Goal: Task Accomplishment & Management: Manage account settings

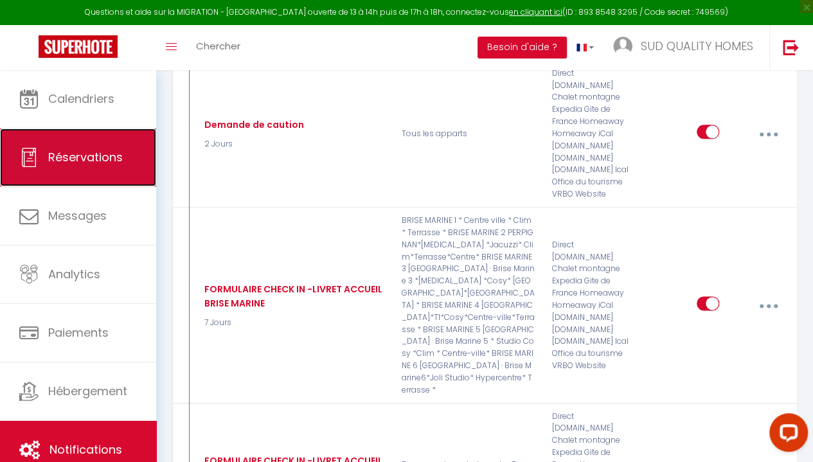
click at [58, 167] on link "Réservations" at bounding box center [78, 158] width 156 height 58
select select "not_cancelled"
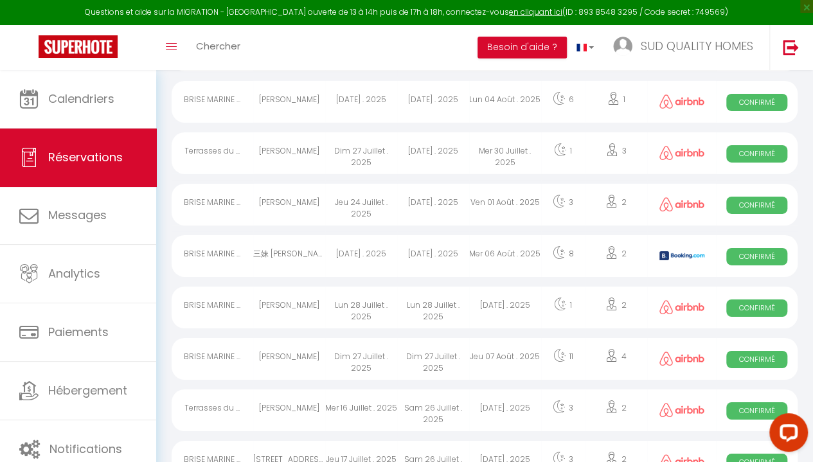
scroll to position [2415, 0]
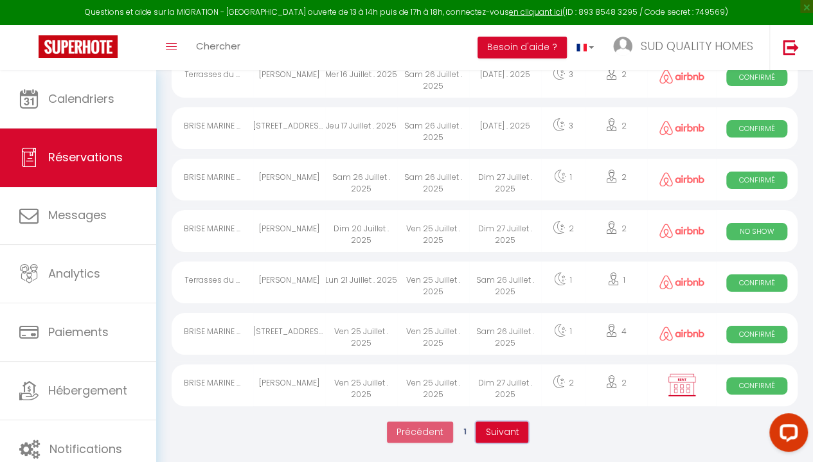
click at [504, 425] on span "Suivant" at bounding box center [501, 431] width 33 height 13
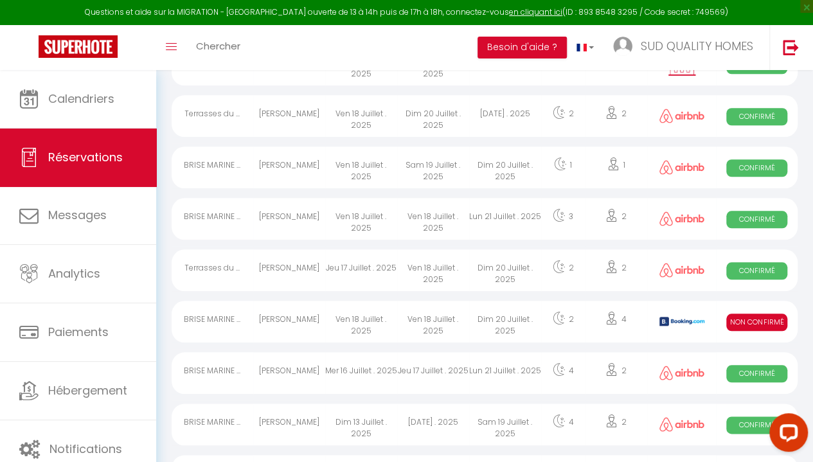
scroll to position [526, 0]
click at [721, 323] on div "Non Confirmé" at bounding box center [757, 321] width 82 height 42
select select "KO"
select select "OK"
select select "0"
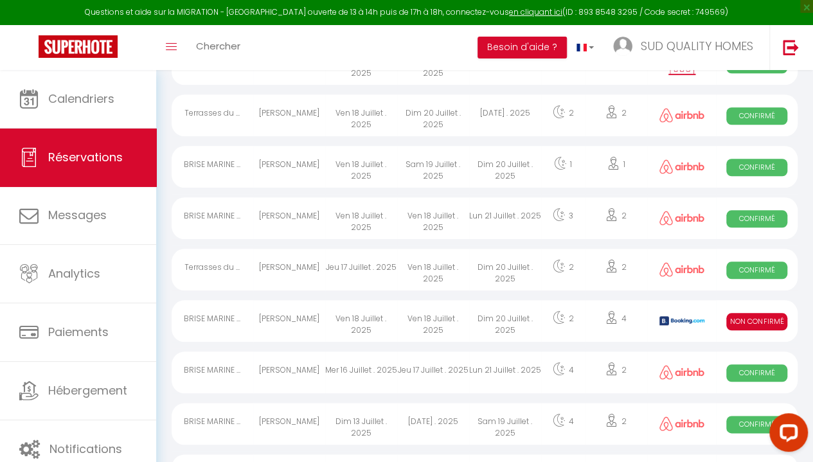
select select "1"
select select
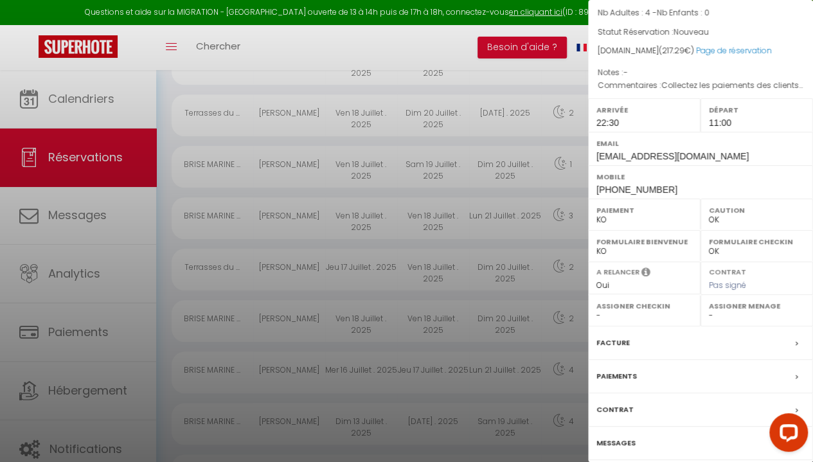
scroll to position [166, 0]
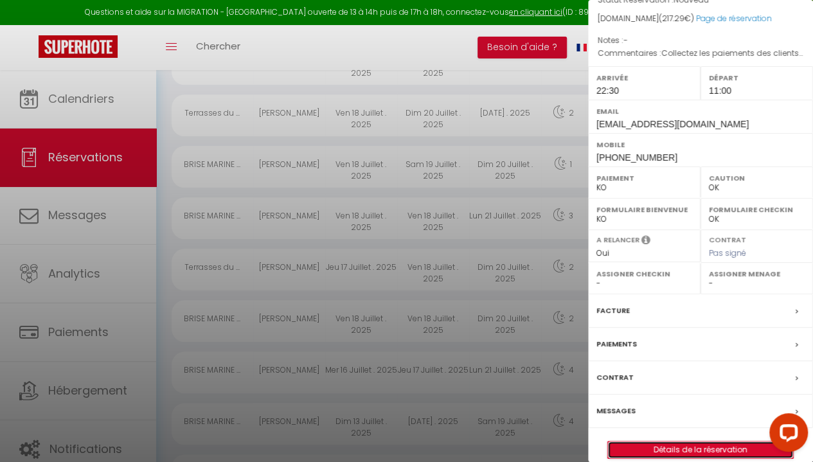
click at [666, 441] on link "Détails de la réservation" at bounding box center [700, 449] width 185 height 17
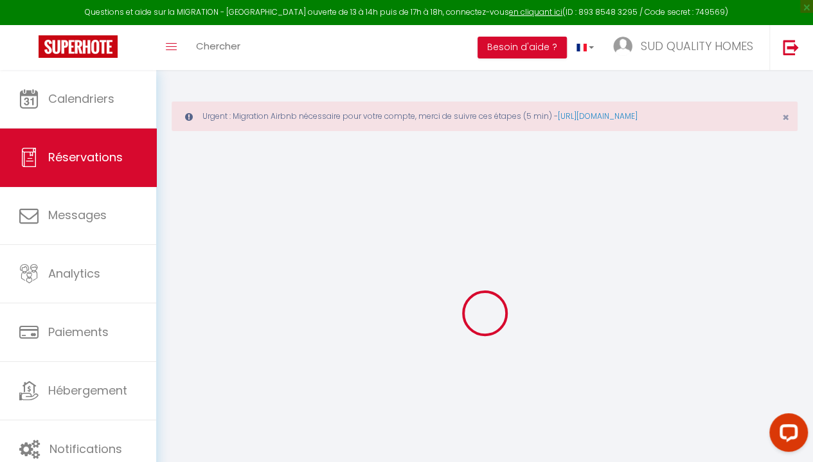
select select
checkbox input "false"
select select
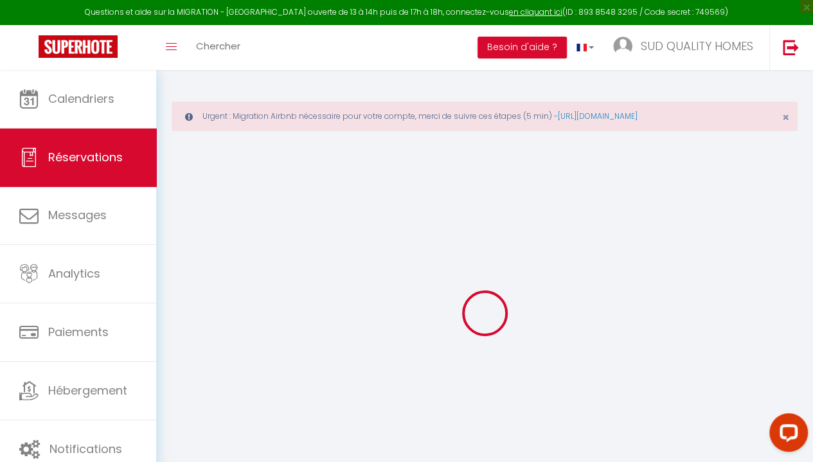
checkbox input "false"
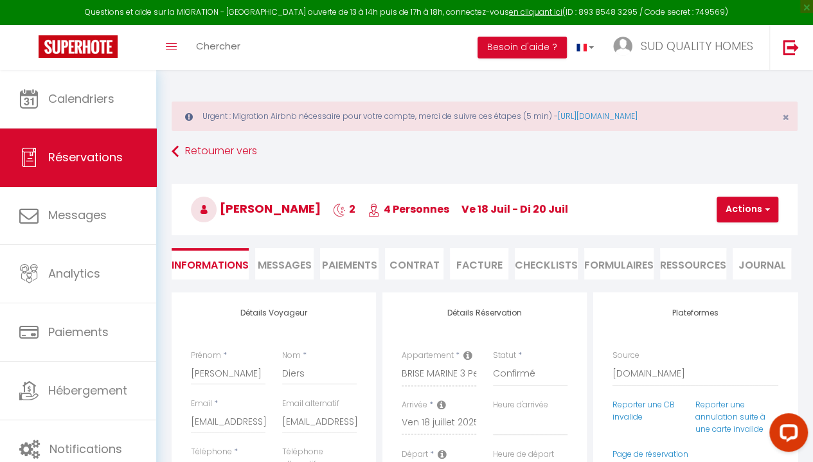
select select
checkbox input "false"
type textarea "Collectez les paiements des clients dans votre établissement. Pour les frais d'…"
type input "66"
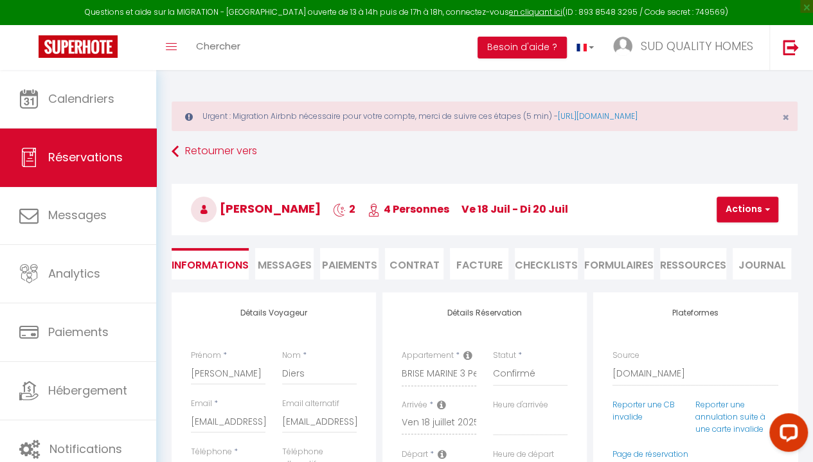
type input "9.29"
select select
checkbox input "false"
select select "22:30"
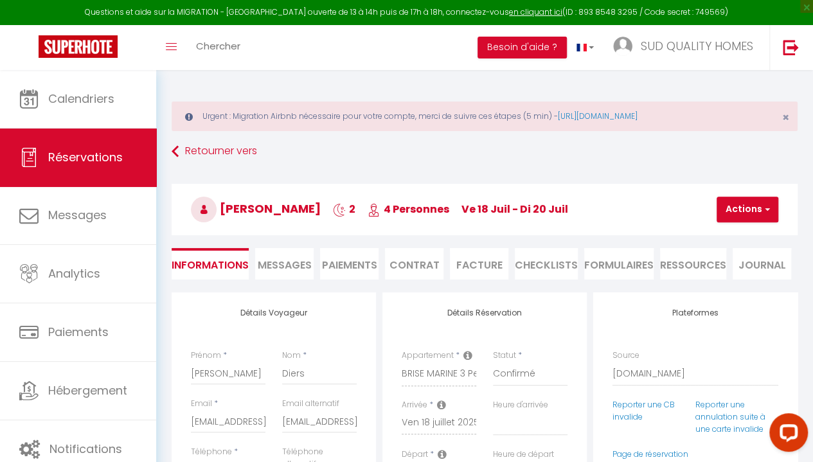
select select "11:00"
click at [361, 262] on li "Paiements" at bounding box center [349, 263] width 58 height 31
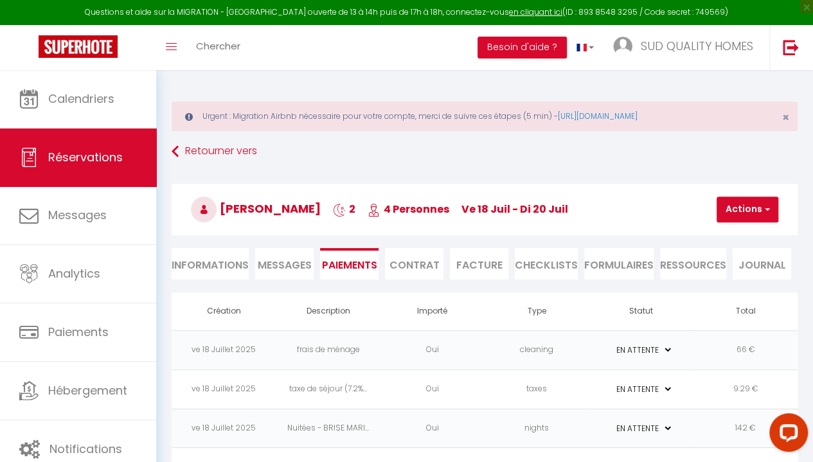
scroll to position [70, 0]
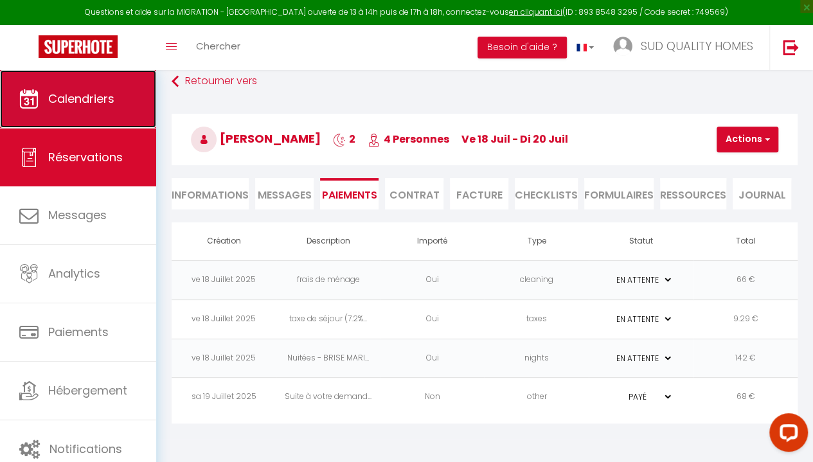
click at [99, 98] on span "Calendriers" at bounding box center [81, 99] width 66 height 16
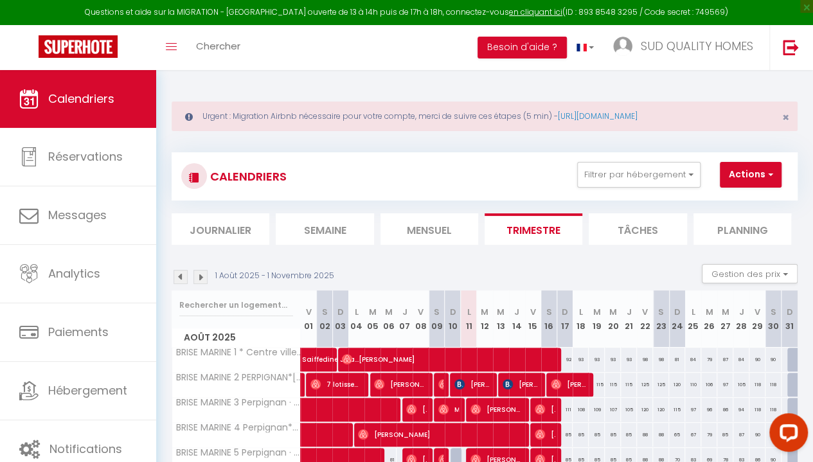
click at [176, 277] on img at bounding box center [180, 277] width 14 height 14
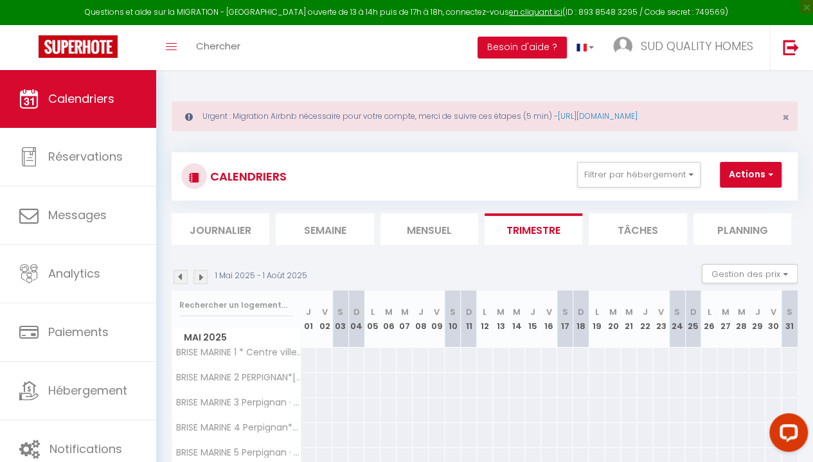
click at [200, 276] on img at bounding box center [200, 277] width 14 height 14
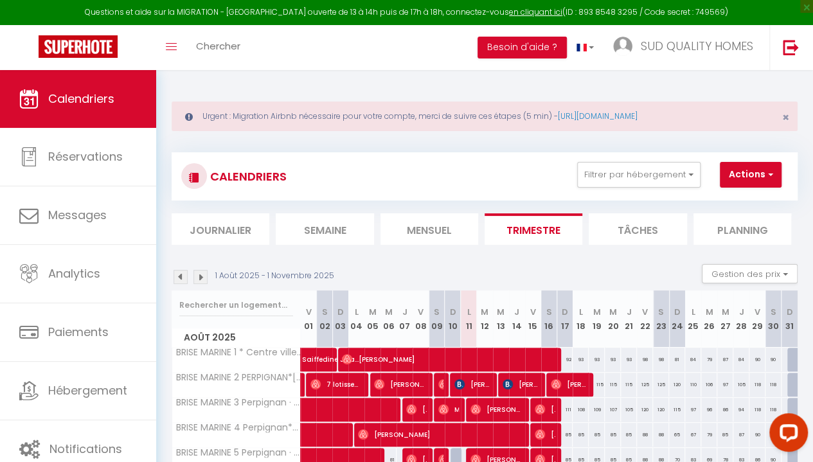
click at [181, 277] on img at bounding box center [180, 277] width 14 height 14
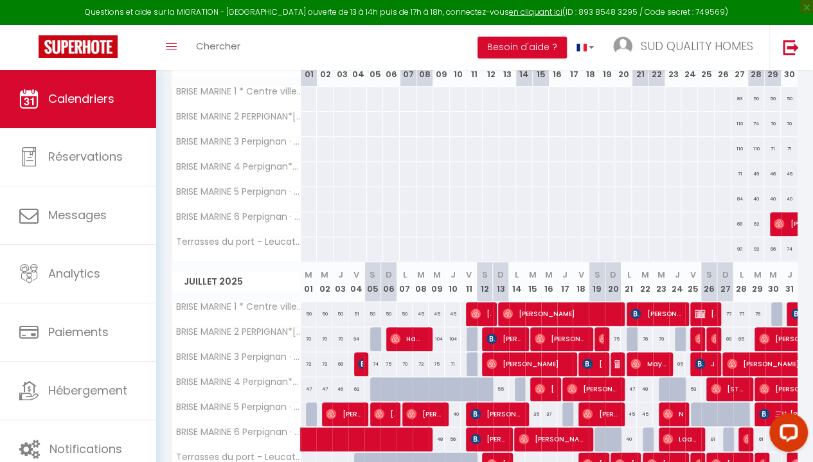
scroll to position [512, 0]
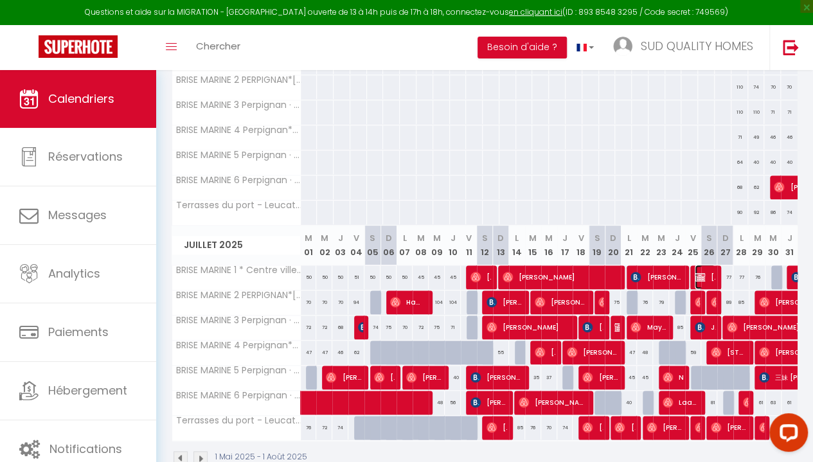
click at [701, 269] on span "[PERSON_NAME]" at bounding box center [705, 277] width 21 height 24
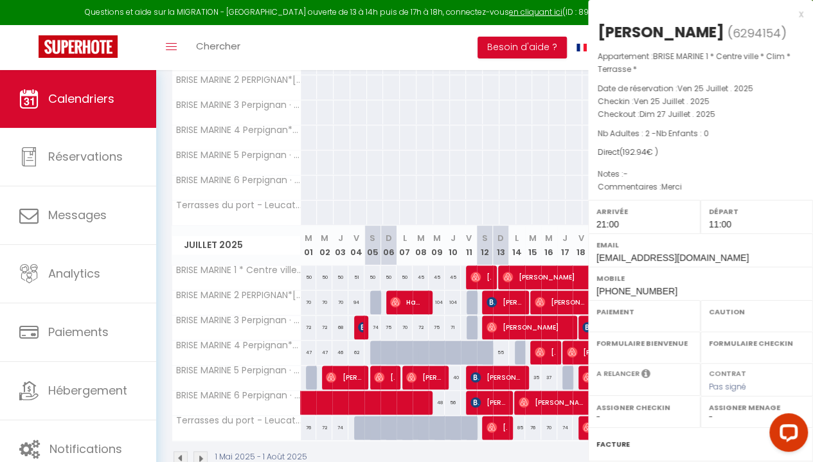
select select "OK"
select select "1"
select select "0"
select select "1"
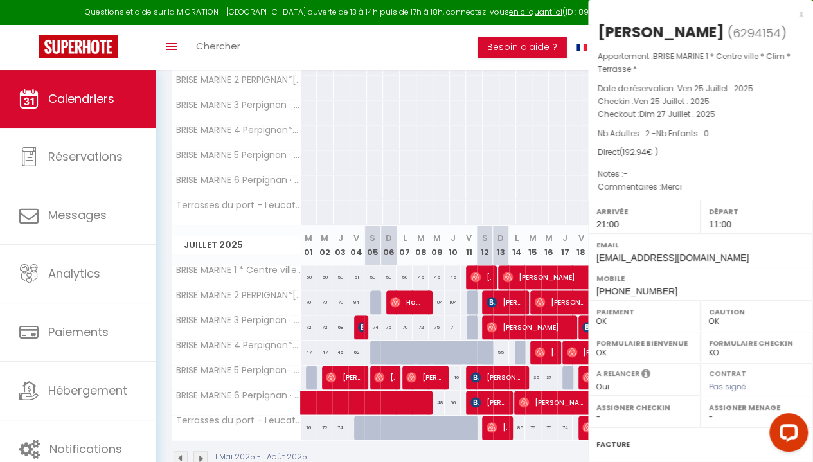
select select
select select "14714"
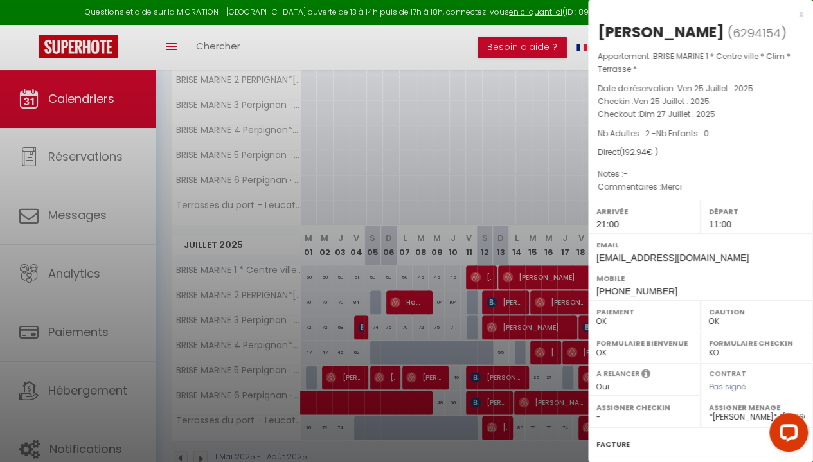
click at [791, 16] on div "x" at bounding box center [695, 13] width 215 height 15
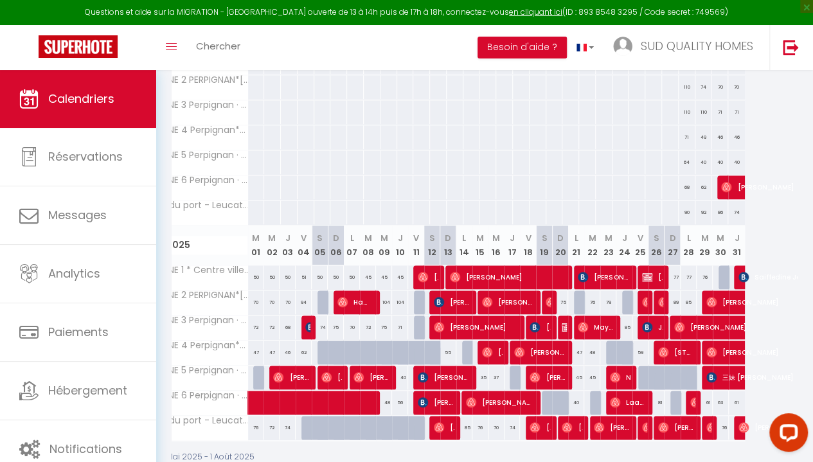
scroll to position [0, 42]
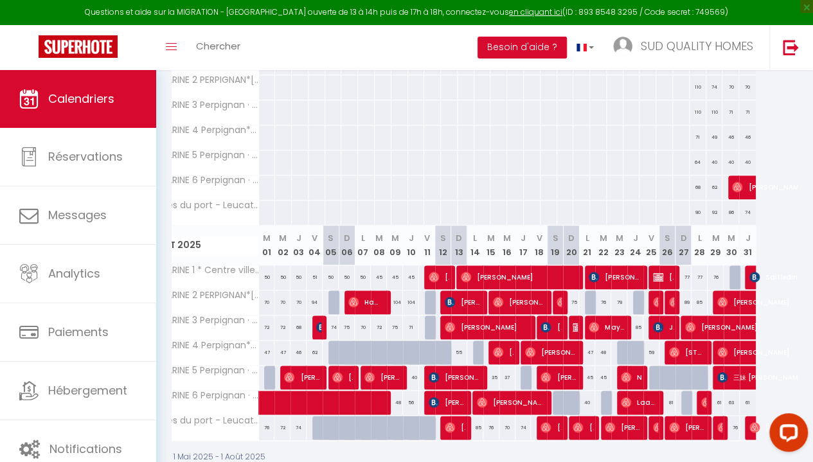
click at [403, 344] on div at bounding box center [411, 353] width 16 height 24
type input "50"
type input "Jeu 10 Juillet 2025"
type input "Ven 11 Juillet 2025"
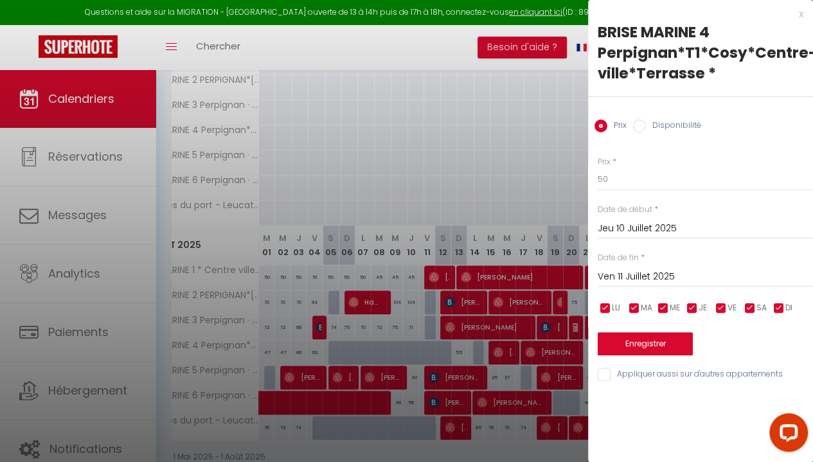
click at [468, 121] on div at bounding box center [406, 231] width 813 height 462
